Goal: Task Accomplishment & Management: Manage account settings

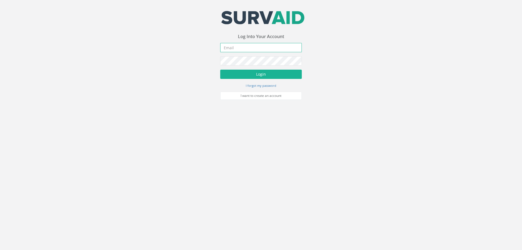
drag, startPoint x: 229, startPoint y: 46, endPoint x: 434, endPoint y: 103, distance: 212.8
click at [230, 46] on input "email" at bounding box center [261, 47] width 82 height 9
type input "[EMAIL_ADDRESS][DOMAIN_NAME]"
click at [220, 70] on button "Login" at bounding box center [261, 74] width 82 height 9
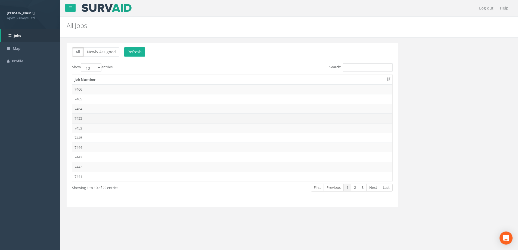
click at [83, 116] on td "7455" at bounding box center [232, 118] width 320 height 10
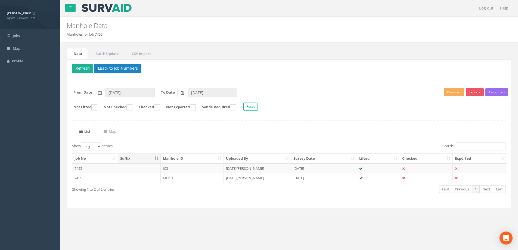
click at [215, 167] on td "IC3" at bounding box center [192, 168] width 63 height 10
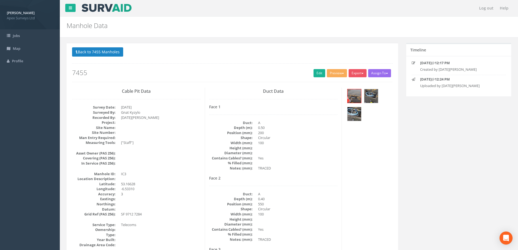
click at [217, 88] on div "Duct Data Face 1 Duct: A Depth (m): 0.50 Position (mm): 200 Shape: Circular Wid…" at bounding box center [273, 203] width 137 height 231
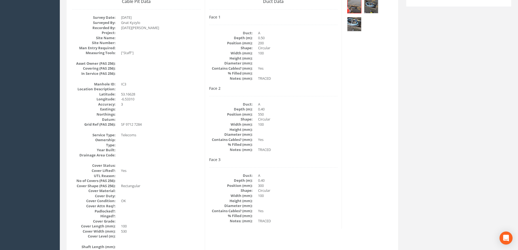
scroll to position [99, 0]
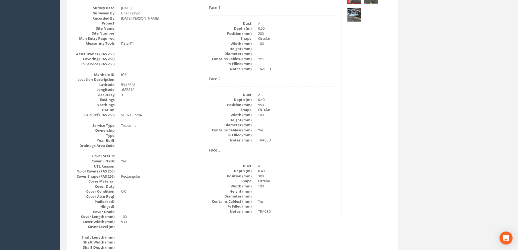
click at [292, 159] on div "Face 3 Duct: A Depth (m): 0.40 Position (mm): 300 Shape: Circular Width (mm): 1…" at bounding box center [273, 181] width 129 height 66
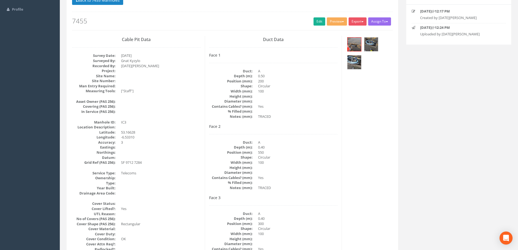
scroll to position [126, 0]
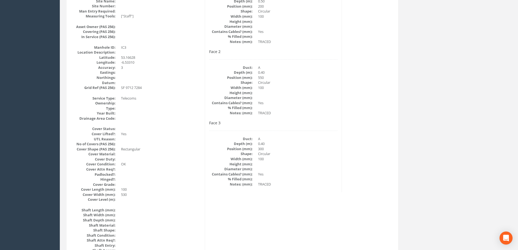
click at [323, 141] on dd "A" at bounding box center [298, 138] width 80 height 5
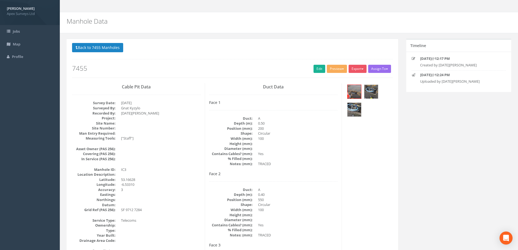
scroll to position [0, 0]
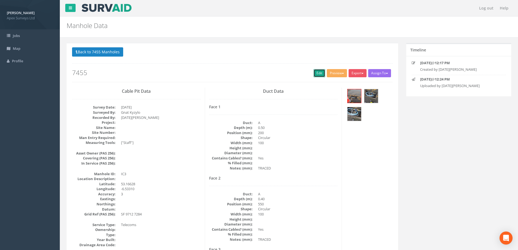
click at [316, 73] on link "Edit" at bounding box center [319, 73] width 12 height 8
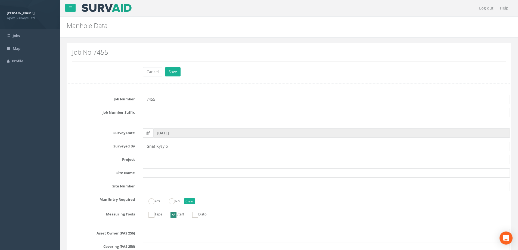
click at [66, 129] on label "Survey Date" at bounding box center [101, 131] width 75 height 7
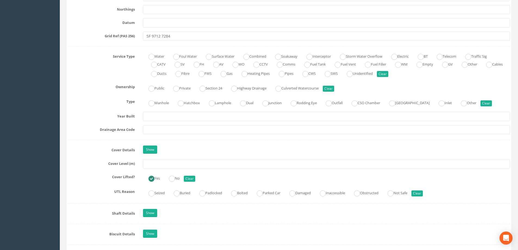
scroll to position [353, 0]
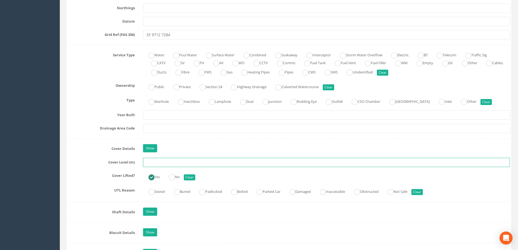
click at [159, 162] on input "text" at bounding box center [326, 162] width 367 height 9
type input "204.50"
click at [95, 147] on label "Cover Details" at bounding box center [101, 147] width 75 height 7
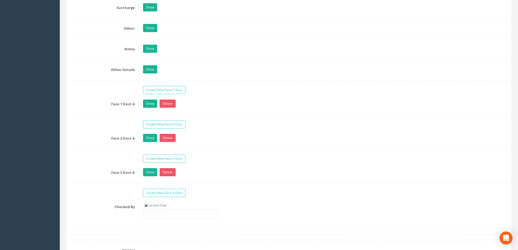
scroll to position [870, 0]
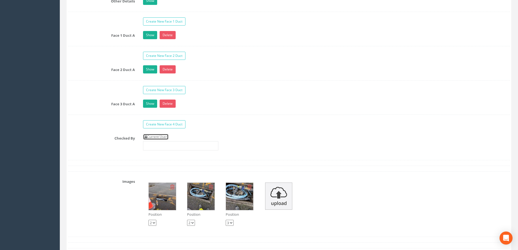
click at [161, 136] on link "Current User" at bounding box center [156, 137] width 26 height 6
type input "[PERSON_NAME]"
click at [108, 142] on div "Checked By Current User [PERSON_NAME]" at bounding box center [289, 144] width 450 height 21
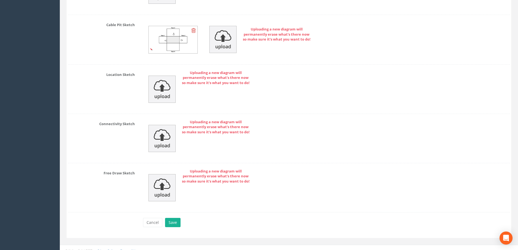
scroll to position [1221, 0]
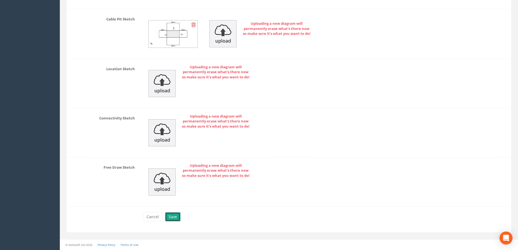
click at [174, 216] on button "Save" at bounding box center [172, 216] width 15 height 9
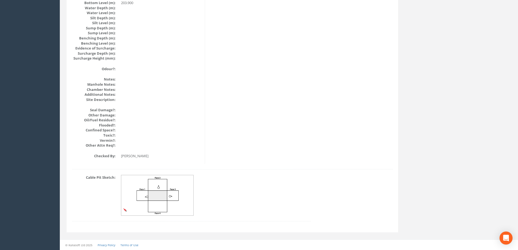
scroll to position [589, 0]
click at [291, 180] on dd at bounding box center [216, 195] width 190 height 41
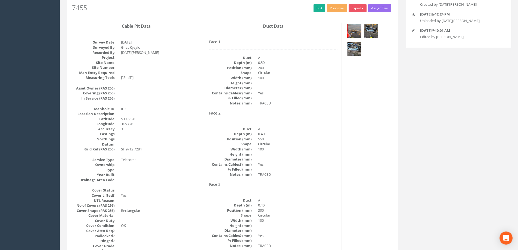
scroll to position [99, 0]
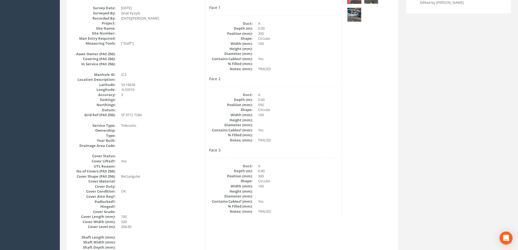
click at [320, 116] on dd "100" at bounding box center [298, 114] width 80 height 5
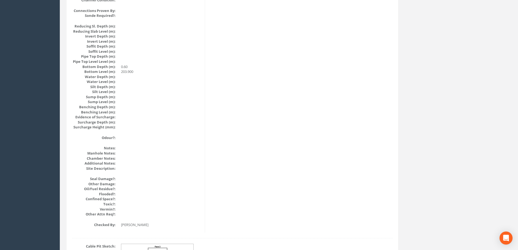
scroll to position [480, 0]
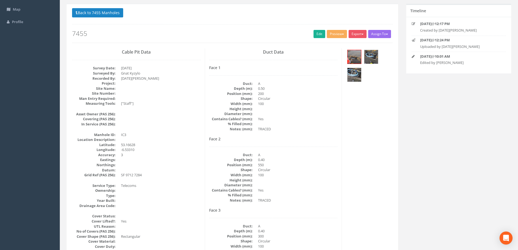
scroll to position [0, 0]
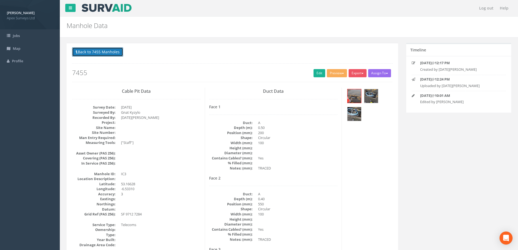
drag, startPoint x: 107, startPoint y: 51, endPoint x: 239, endPoint y: 185, distance: 188.0
click at [107, 51] on button "Back to 7455 Manholes" at bounding box center [97, 51] width 51 height 9
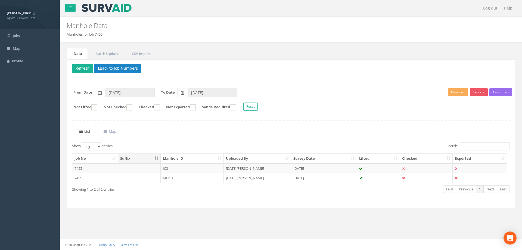
drag, startPoint x: 165, startPoint y: 178, endPoint x: 318, endPoint y: 205, distance: 155.5
click at [165, 178] on td "MH10" at bounding box center [192, 178] width 63 height 10
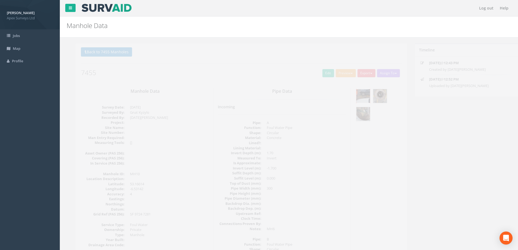
click at [354, 93] on img at bounding box center [354, 96] width 14 height 14
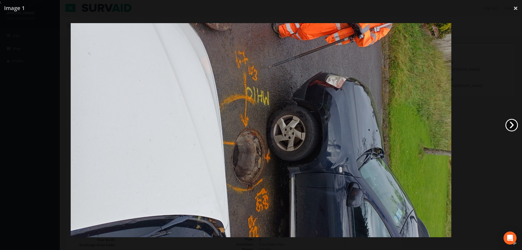
click at [514, 124] on link "›" at bounding box center [511, 125] width 13 height 13
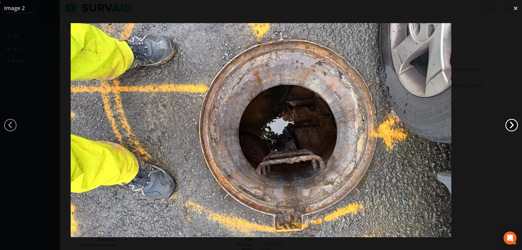
click at [514, 124] on link "›" at bounding box center [511, 125] width 13 height 13
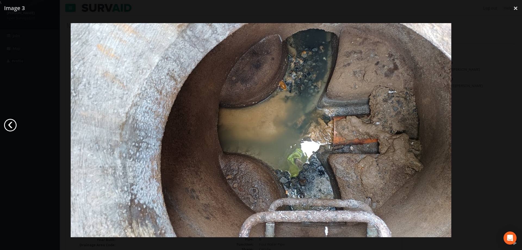
click at [10, 122] on link "‹" at bounding box center [10, 125] width 13 height 13
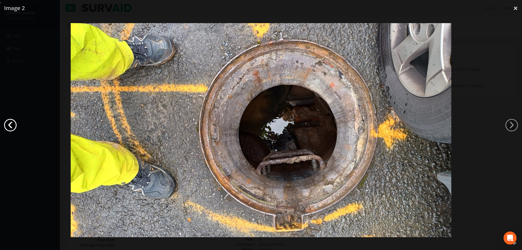
click at [10, 124] on link "‹" at bounding box center [10, 125] width 13 height 13
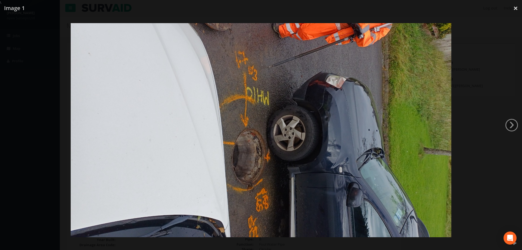
drag, startPoint x: 517, startPoint y: 5, endPoint x: 520, endPoint y: 28, distance: 22.6
click at [517, 5] on link "×" at bounding box center [515, 8] width 13 height 16
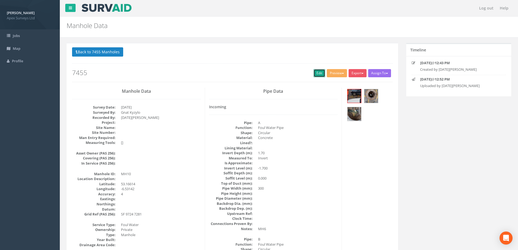
click at [318, 73] on link "Edit" at bounding box center [319, 73] width 12 height 8
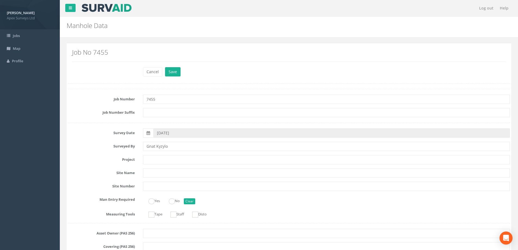
click at [86, 151] on div "Surveyed By [PERSON_NAME]" at bounding box center [289, 146] width 450 height 9
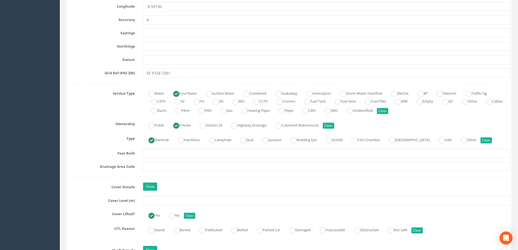
scroll to position [353, 0]
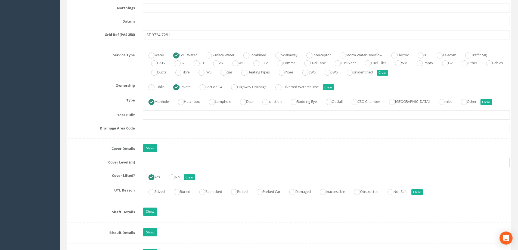
click at [153, 162] on input "text" at bounding box center [326, 162] width 367 height 9
type input "201.83"
click at [90, 152] on div "Cover Details Show" at bounding box center [289, 149] width 450 height 10
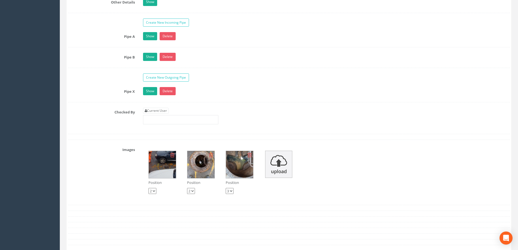
scroll to position [870, 0]
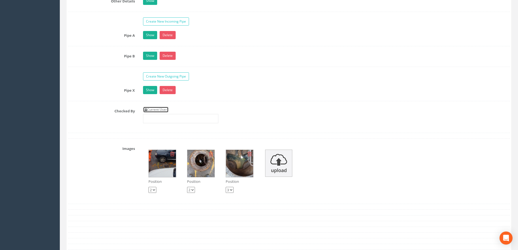
drag, startPoint x: 164, startPoint y: 108, endPoint x: 161, endPoint y: 108, distance: 3.0
click at [163, 108] on link "Current User" at bounding box center [156, 110] width 26 height 6
type input "[PERSON_NAME]"
click at [71, 119] on div "Checked By Current User [PERSON_NAME]" at bounding box center [289, 117] width 450 height 21
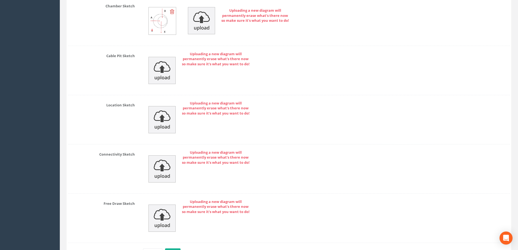
scroll to position [1188, 0]
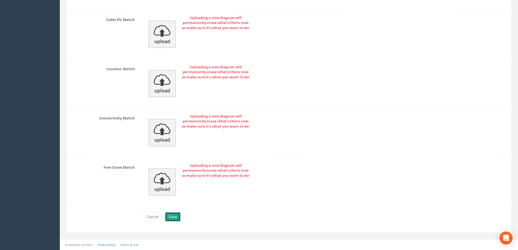
click at [174, 217] on button "Save" at bounding box center [172, 216] width 15 height 9
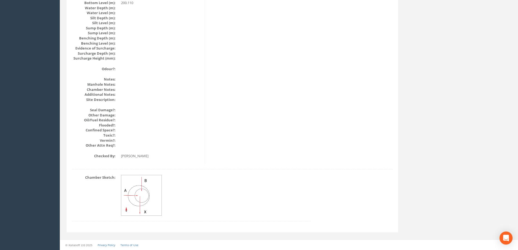
scroll to position [589, 0]
click at [325, 193] on div "Chamber Sketch:" at bounding box center [232, 201] width 329 height 52
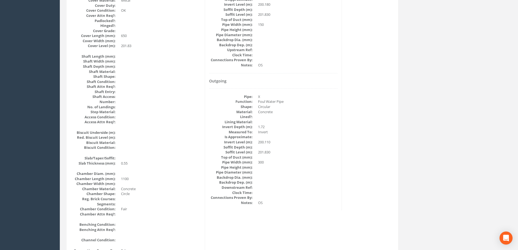
scroll to position [290, 0]
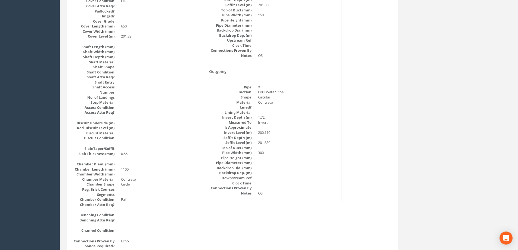
click at [306, 135] on dd at bounding box center [298, 137] width 80 height 5
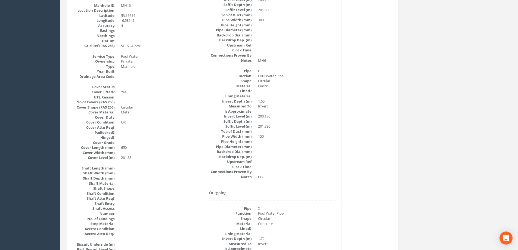
scroll to position [208, 0]
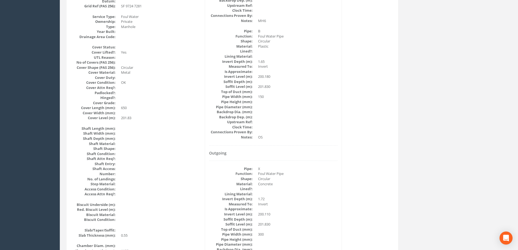
click at [327, 140] on div "Incoming Pipe: A Function: Foul Water Pipe Shape: Circular Material: Concrete L…" at bounding box center [273, 21] width 129 height 249
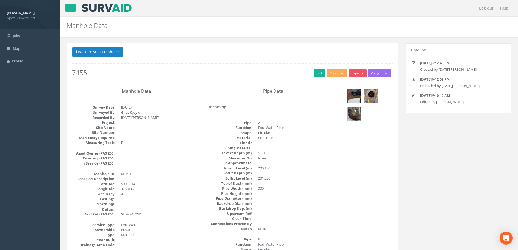
scroll to position [54, 0]
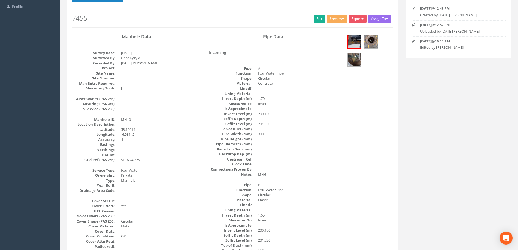
click at [296, 131] on dd at bounding box center [298, 128] width 80 height 5
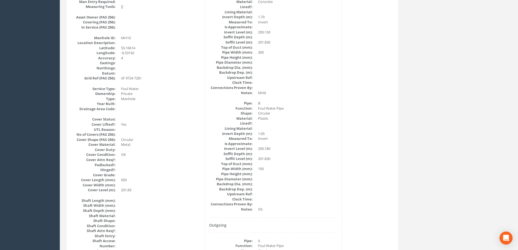
scroll to position [218, 0]
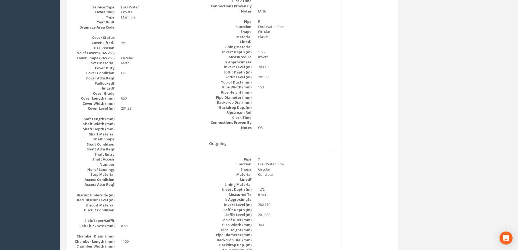
click at [307, 124] on dd at bounding box center [298, 122] width 80 height 5
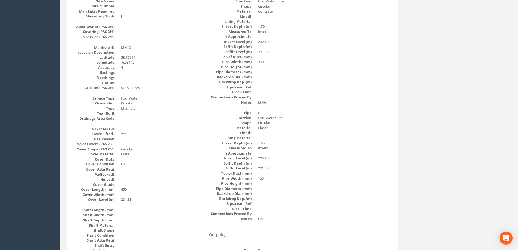
scroll to position [99, 0]
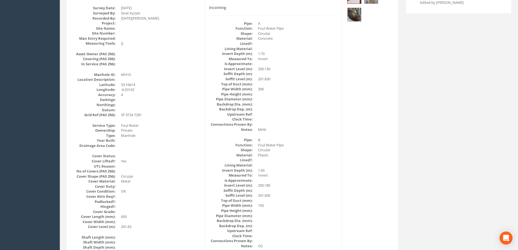
click at [319, 136] on div "Incoming Pipe: A Function: Foul Water Pipe Shape: Circular Material: Concrete L…" at bounding box center [273, 129] width 129 height 249
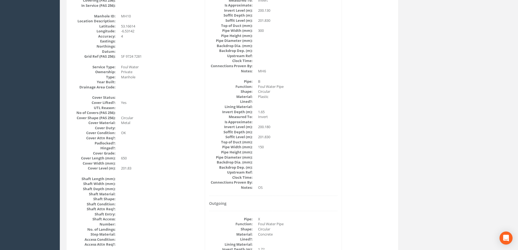
scroll to position [154, 0]
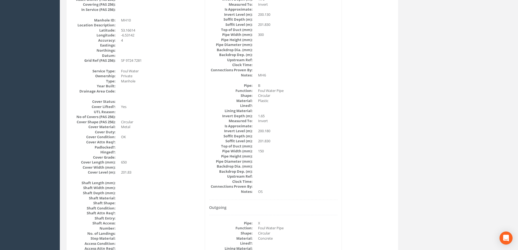
click at [308, 98] on dd "Plastic" at bounding box center [298, 100] width 80 height 5
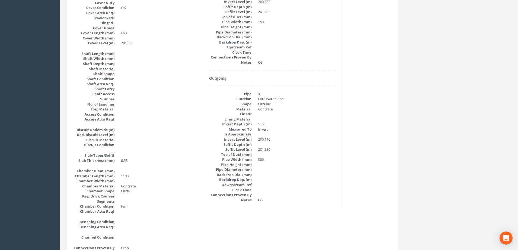
scroll to position [344, 0]
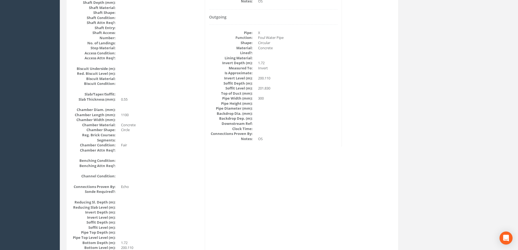
drag, startPoint x: 387, startPoint y: 83, endPoint x: 393, endPoint y: 86, distance: 6.9
click at [387, 83] on div "Manhole Data Survey Date: [DATE] Surveyed By: [PERSON_NAME] Recorded By: [DATE]…" at bounding box center [232, 76] width 329 height 665
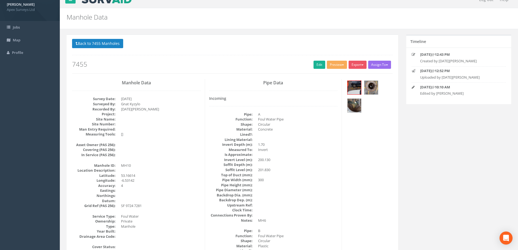
scroll to position [0, 0]
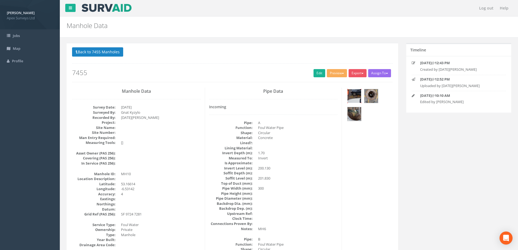
click at [352, 91] on img at bounding box center [354, 96] width 14 height 14
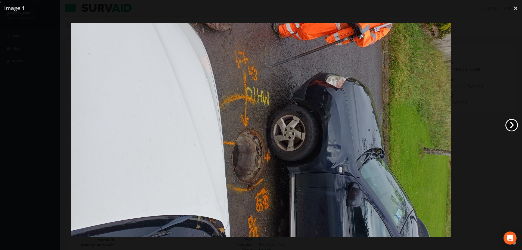
click at [513, 124] on link "›" at bounding box center [511, 125] width 13 height 13
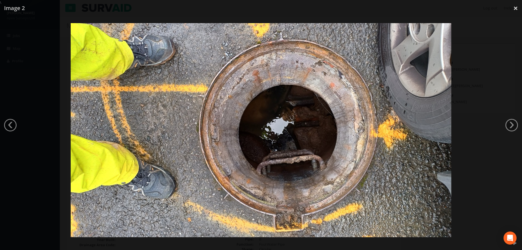
click at [511, 123] on link "›" at bounding box center [511, 125] width 13 height 13
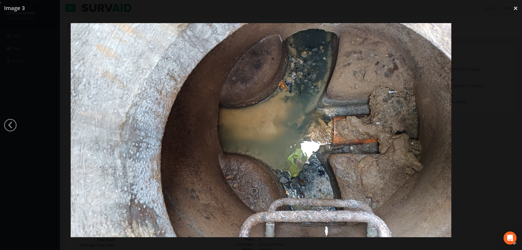
click at [341, 146] on img at bounding box center [261, 130] width 381 height 214
click at [512, 91] on div at bounding box center [261, 130] width 522 height 250
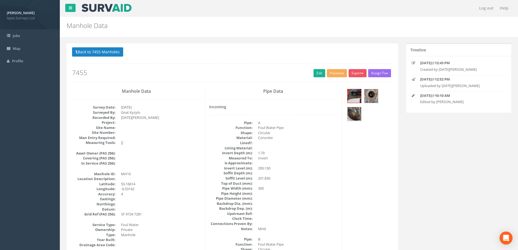
click at [333, 165] on dd at bounding box center [298, 162] width 80 height 5
click at [355, 94] on img at bounding box center [354, 96] width 14 height 14
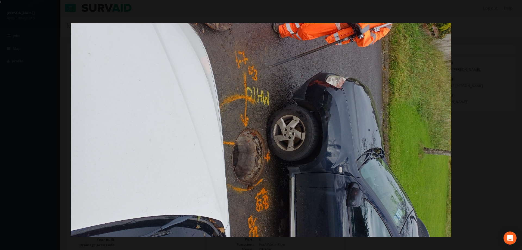
click at [498, 69] on div at bounding box center [261, 130] width 522 height 250
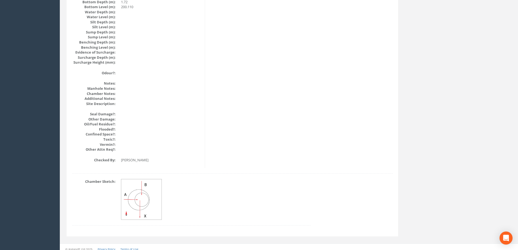
scroll to position [589, 0]
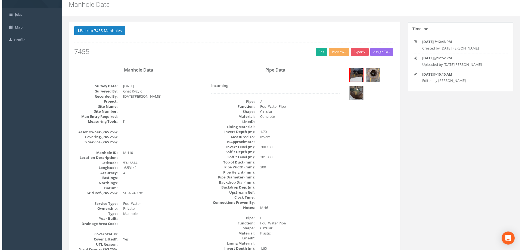
scroll to position [0, 0]
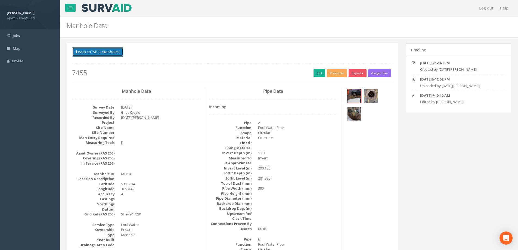
click at [104, 53] on button "Back to 7455 Manholes" at bounding box center [97, 51] width 51 height 9
